Goal: Communication & Community: Answer question/provide support

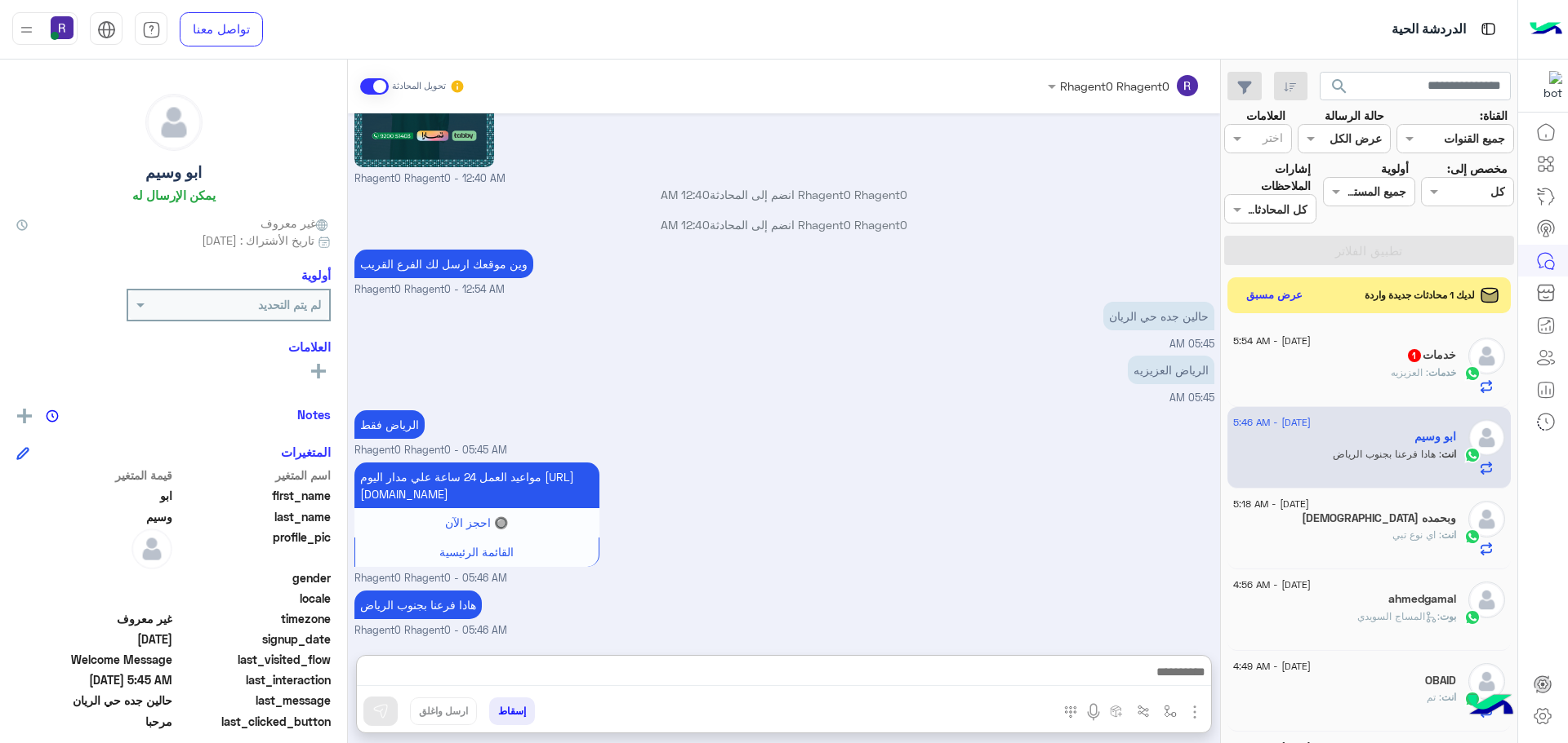
scroll to position [616, 0]
click at [1366, 353] on div "خدمات 1" at bounding box center [1344, 357] width 223 height 17
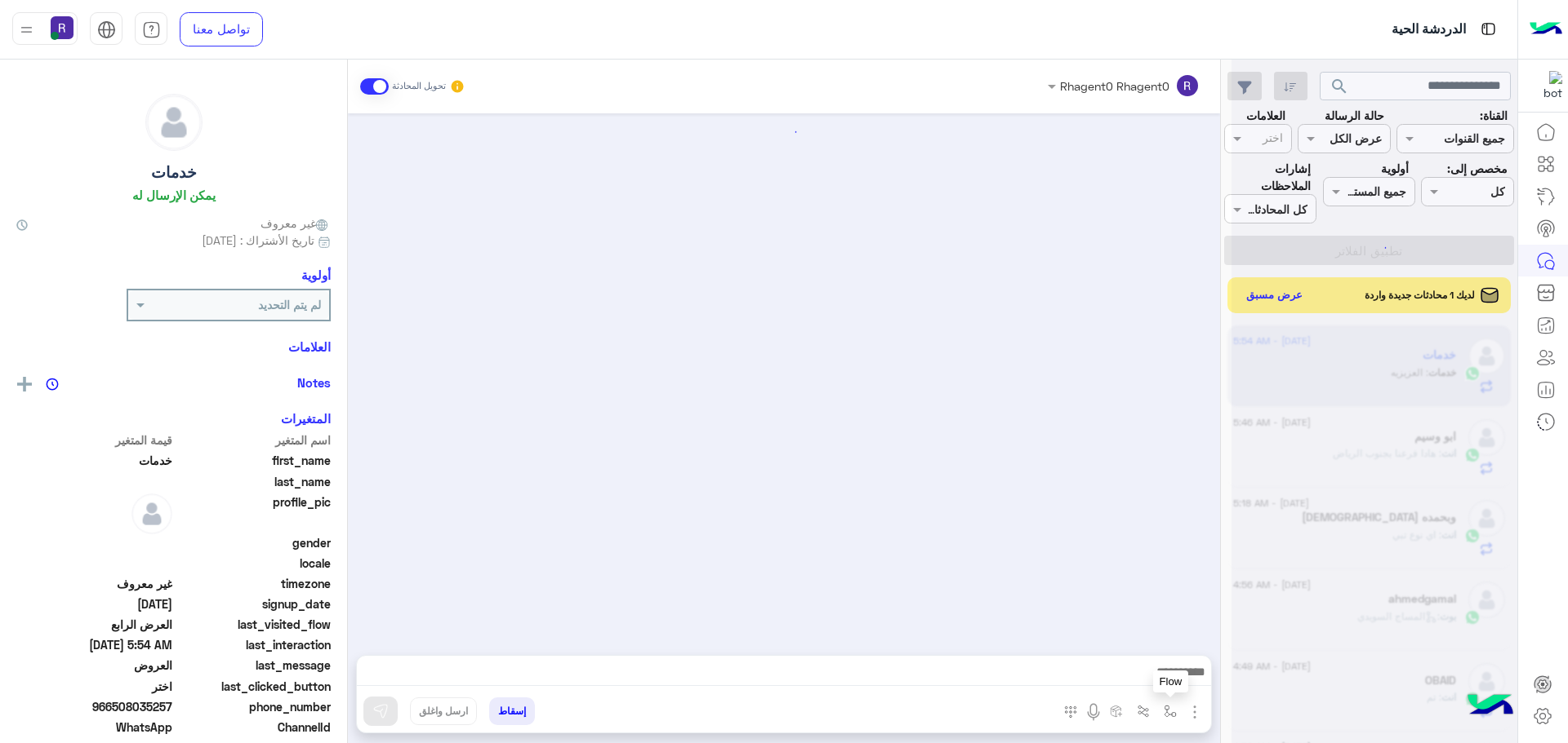
scroll to position [3204, 0]
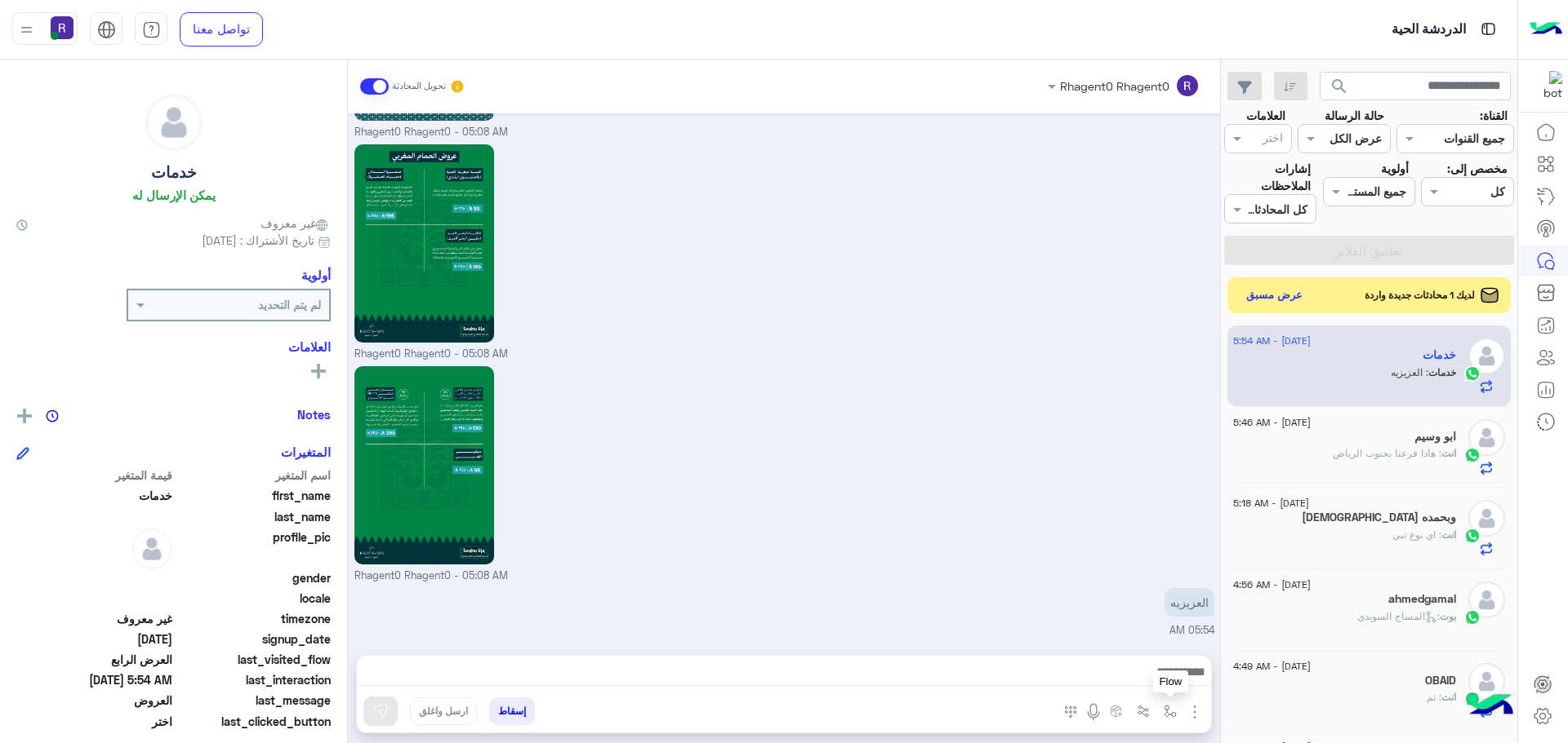
click at [1168, 707] on img "button" at bounding box center [1170, 711] width 13 height 13
click at [1156, 679] on input "text" at bounding box center [1120, 676] width 110 height 19
type input "****"
click at [1128, 654] on div "الشفا" at bounding box center [1122, 646] width 121 height 32
type textarea "*****"
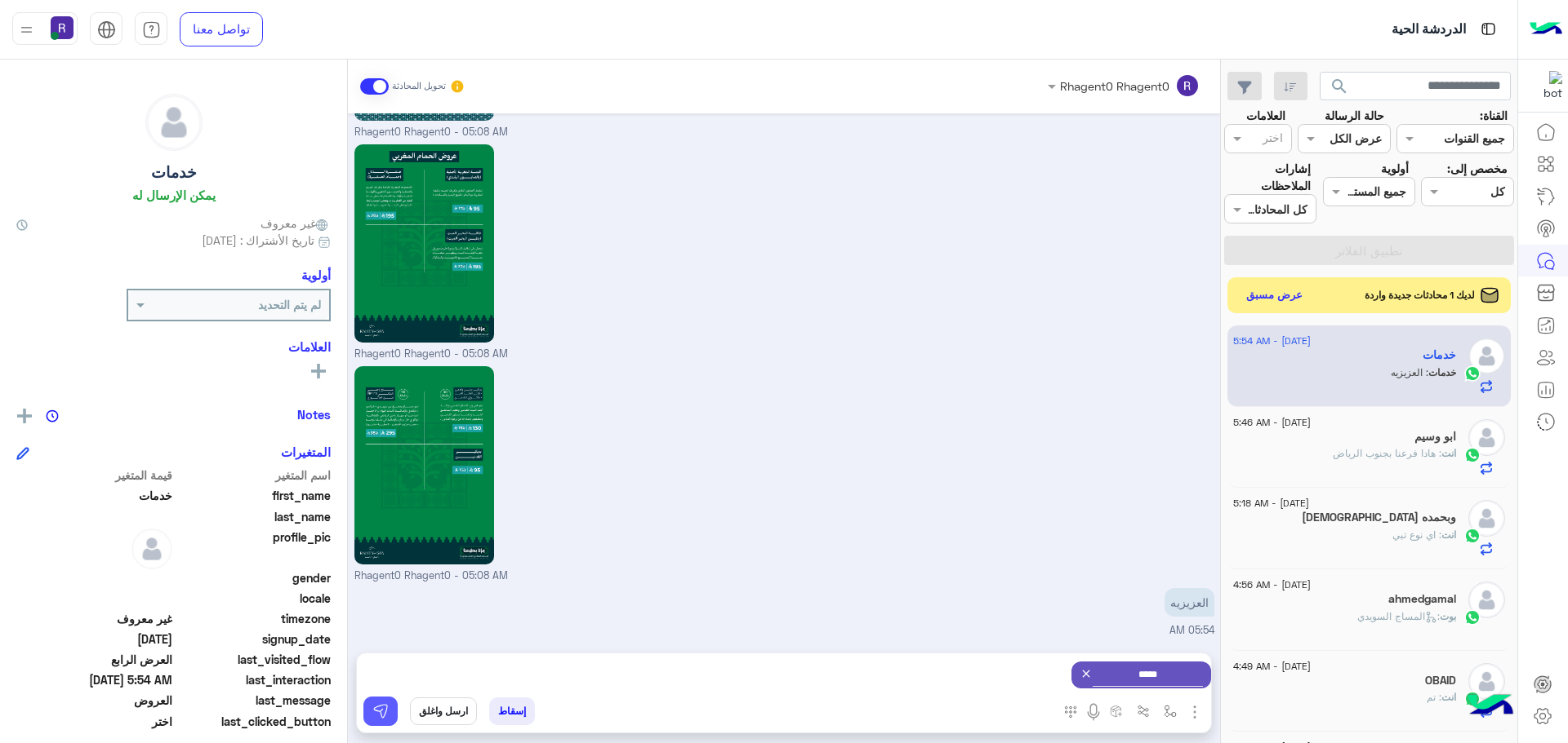
click at [379, 707] on img at bounding box center [381, 712] width 16 height 16
click at [1258, 298] on button "عرض مسبق" at bounding box center [1273, 295] width 68 height 22
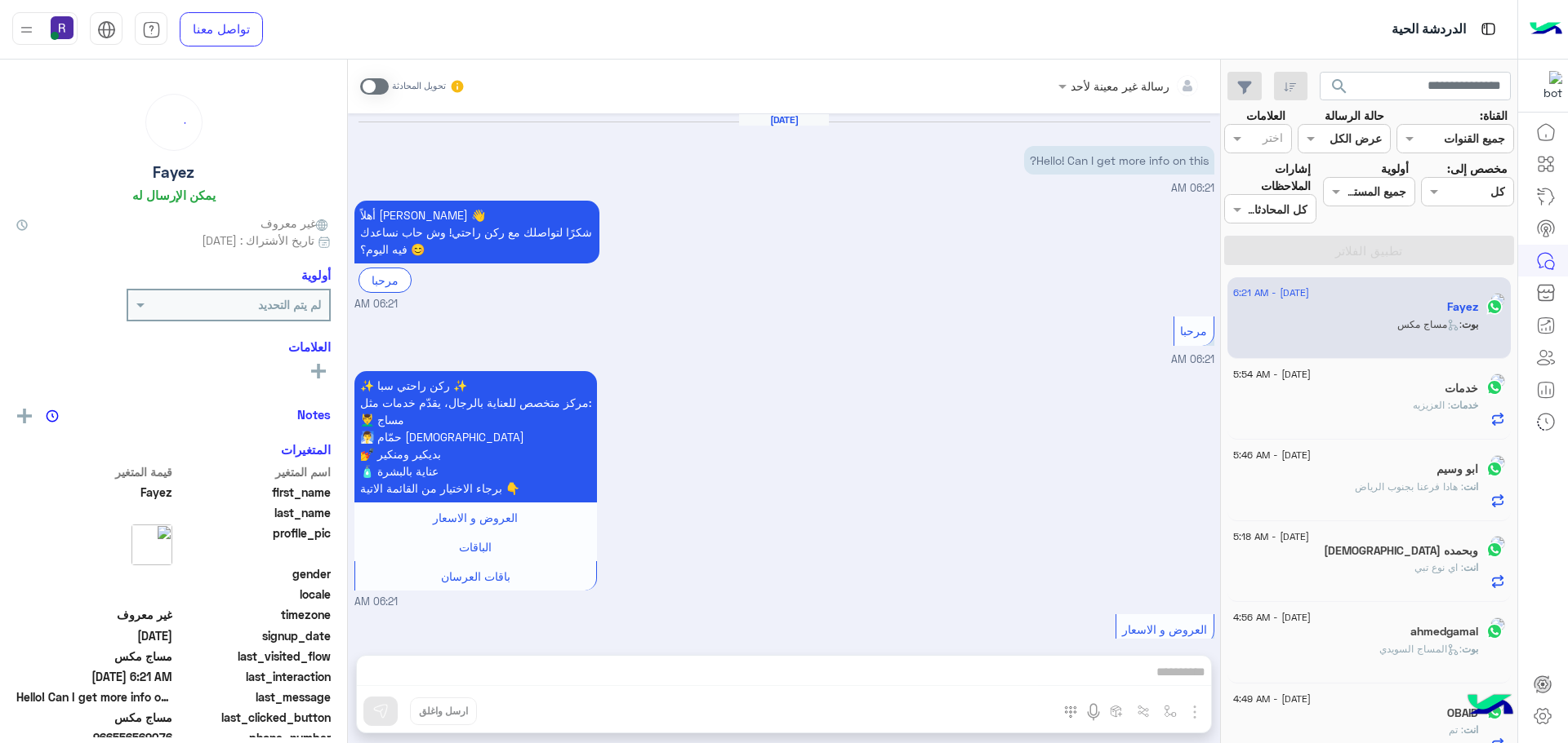
scroll to position [502, 0]
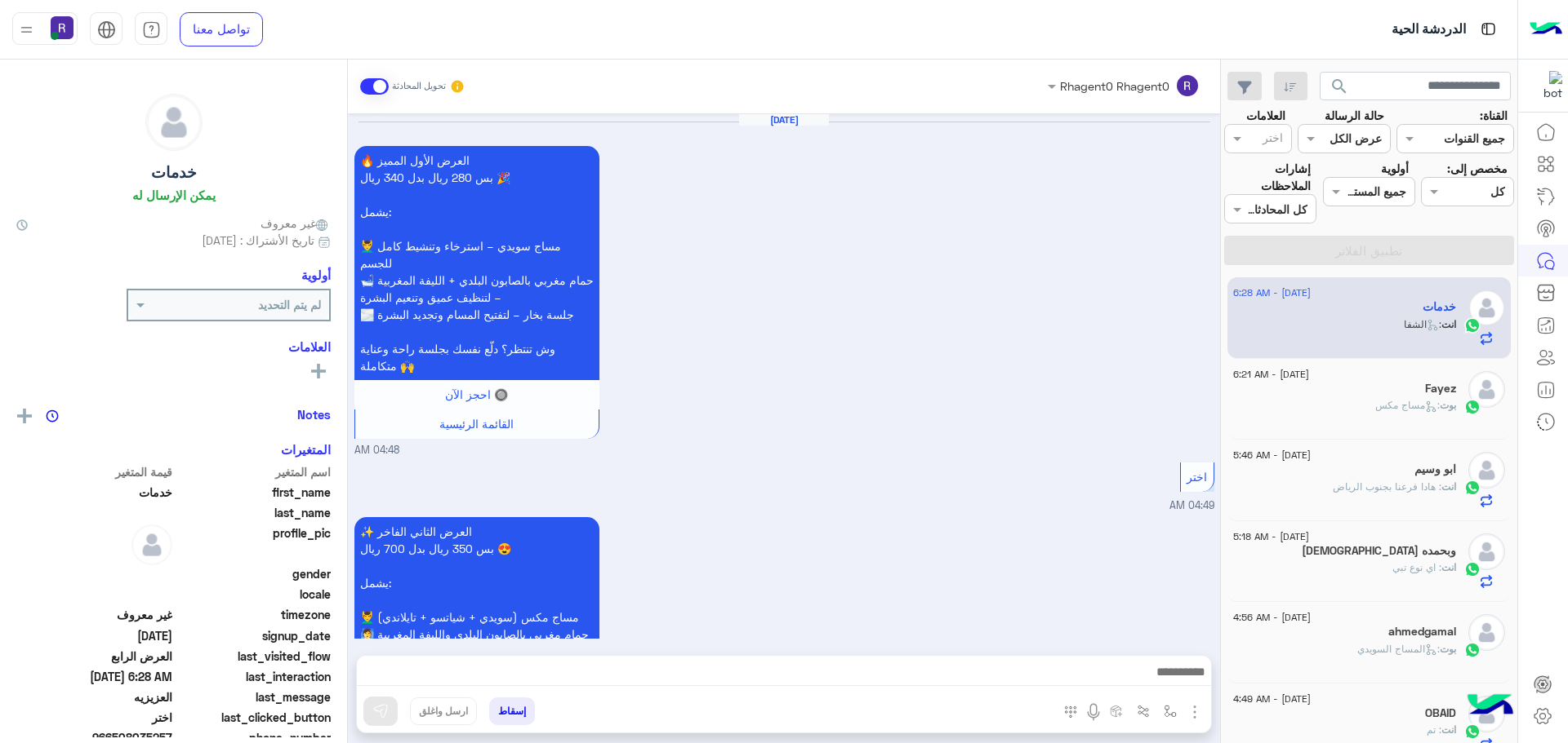
scroll to position [3293, 0]
